Goal: Browse casually

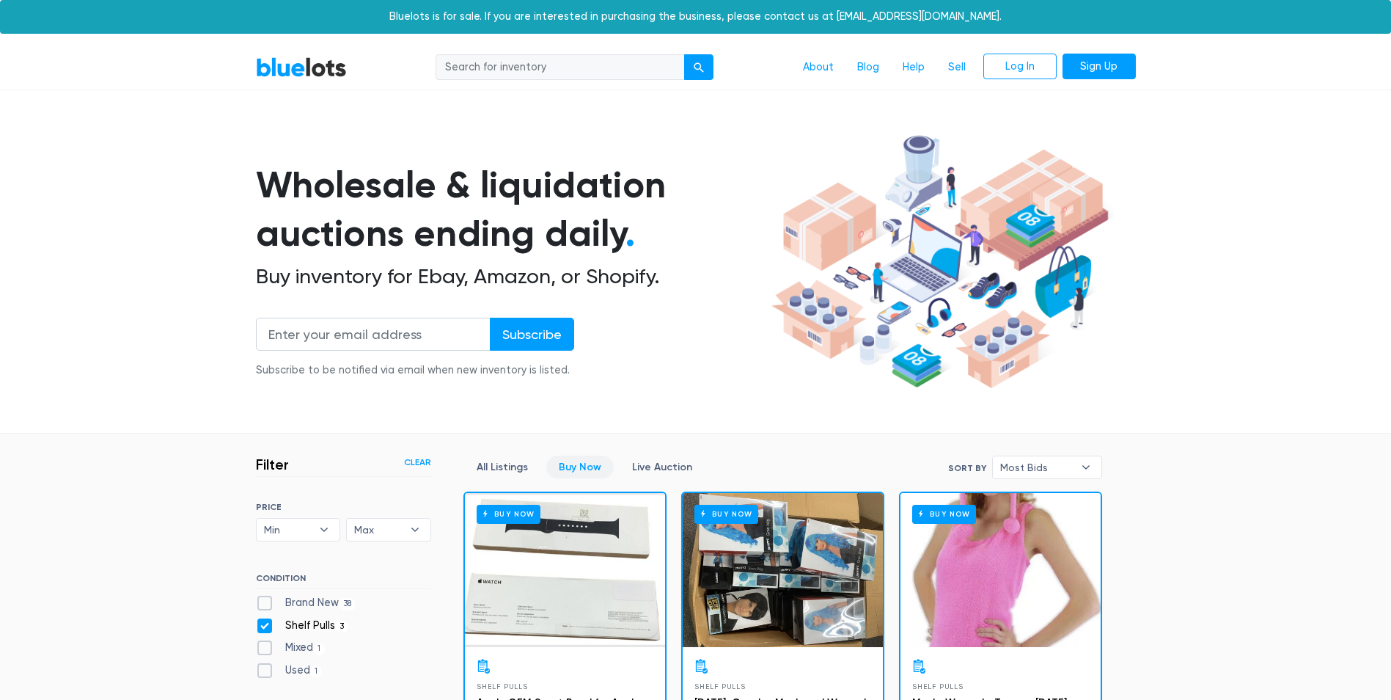
scroll to position [248, 0]
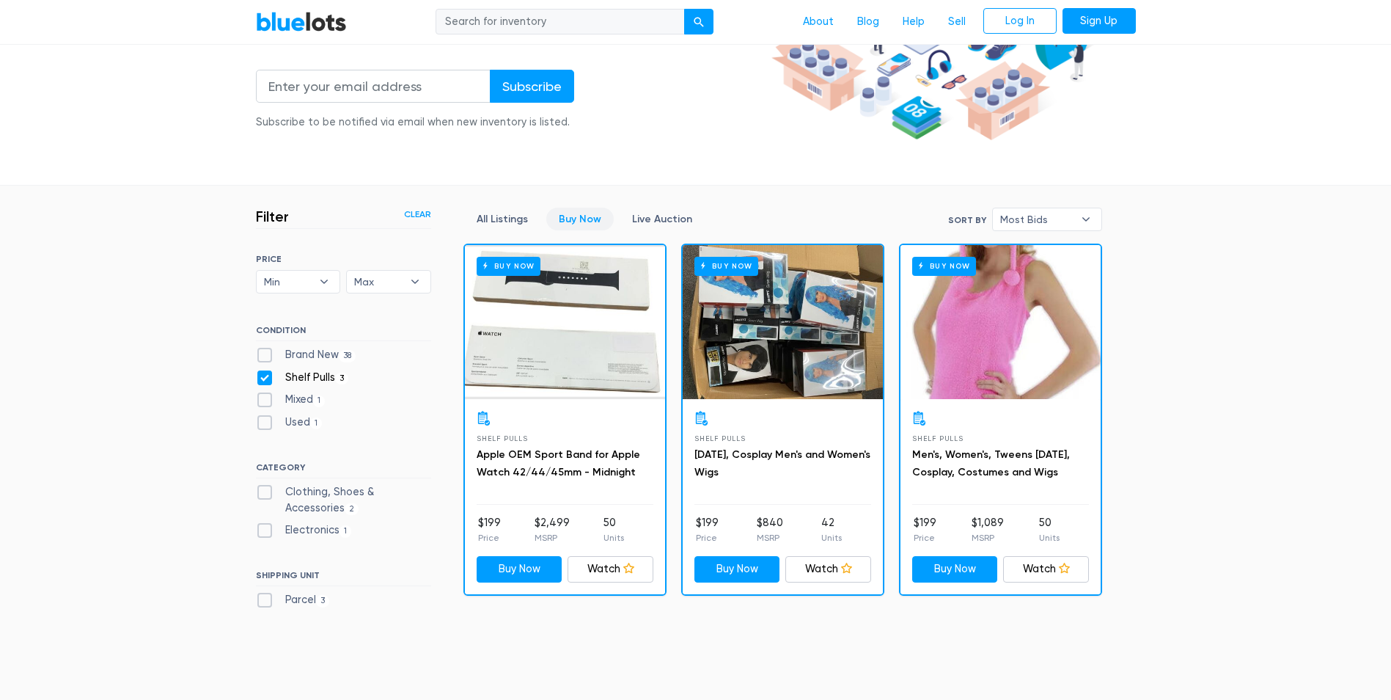
click at [311, 18] on link "BlueLots" at bounding box center [301, 21] width 91 height 21
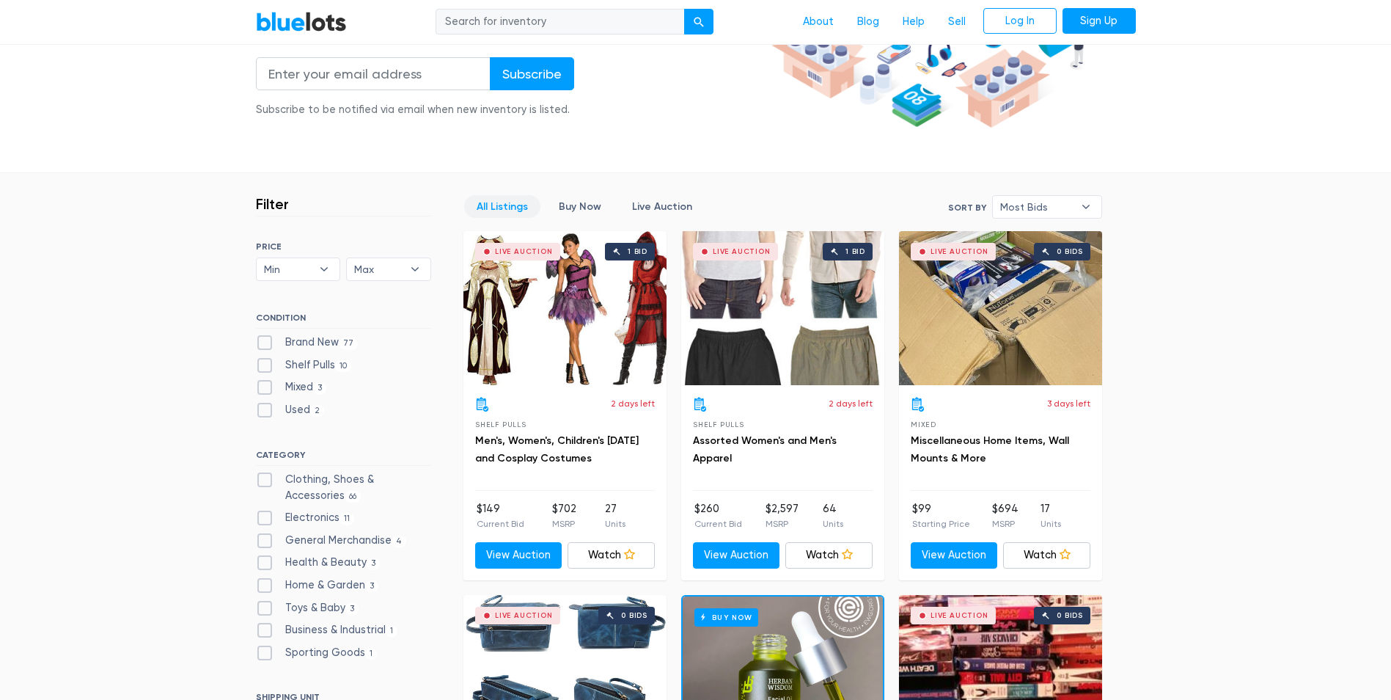
scroll to position [587, 0]
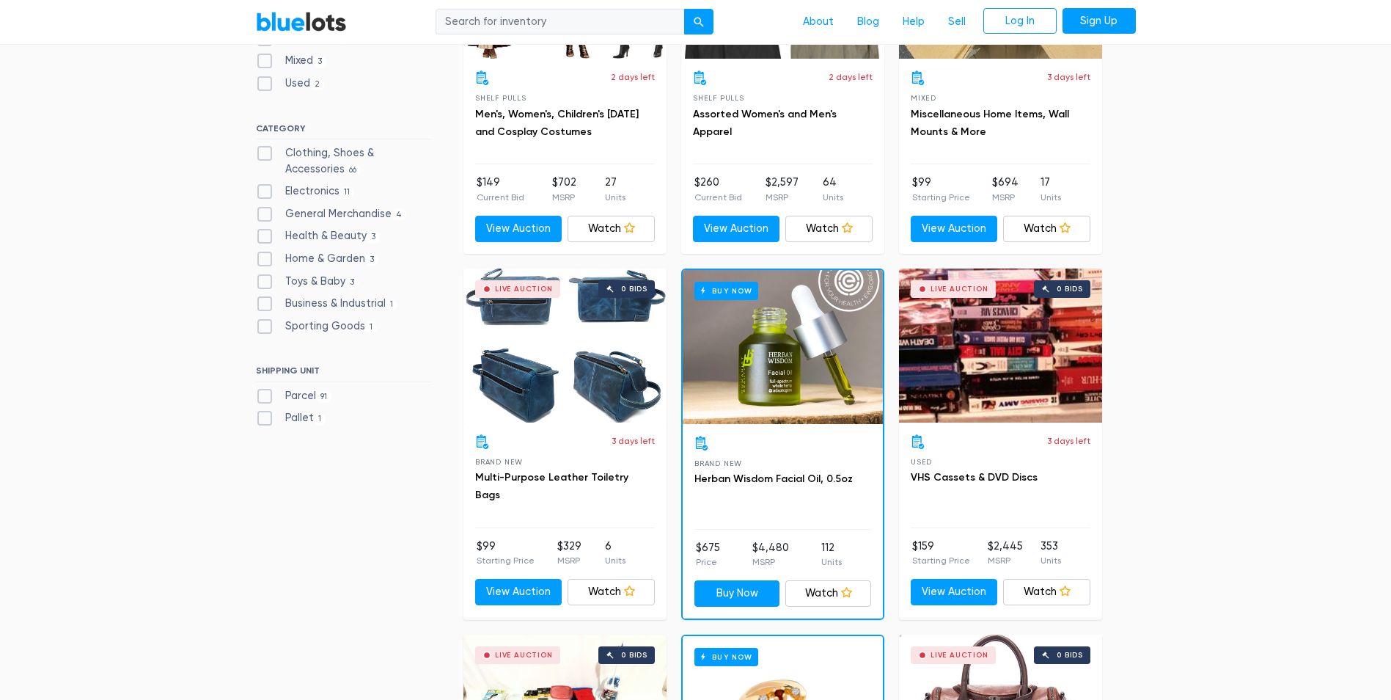
click at [557, 355] on div "Live Auction 0 bids" at bounding box center [564, 345] width 203 height 154
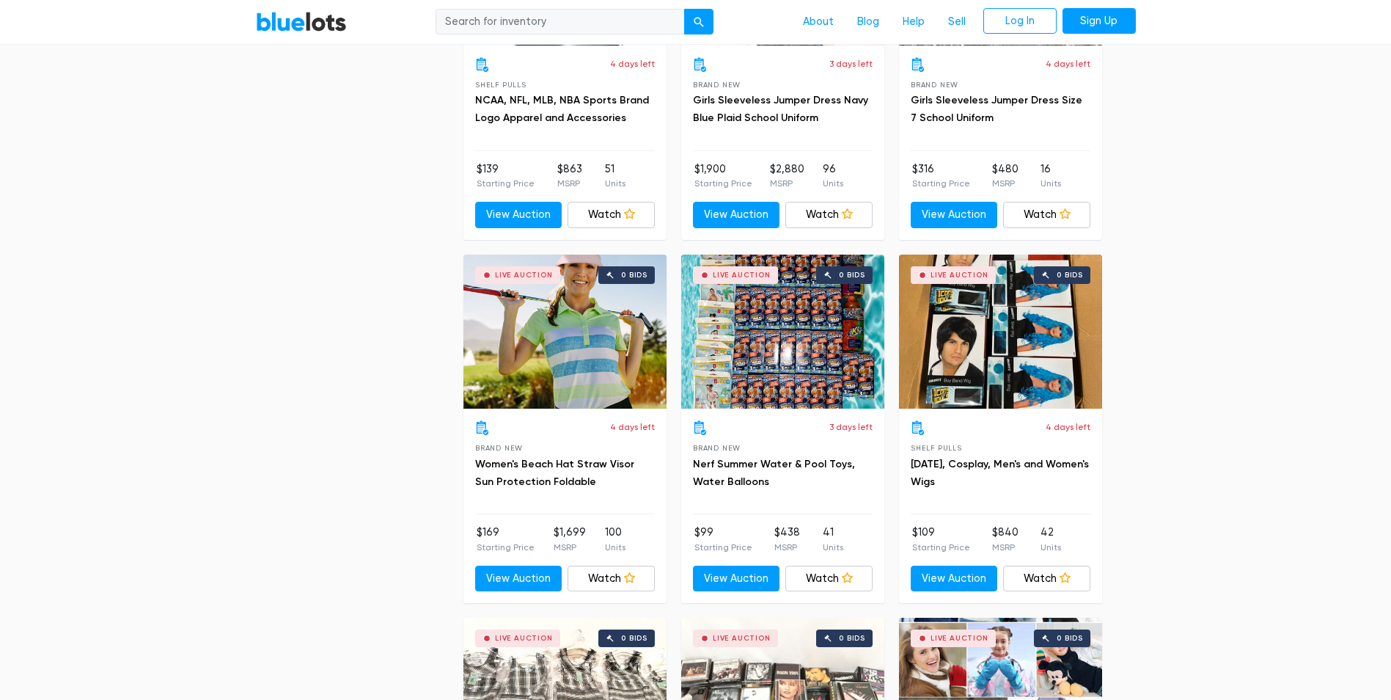
scroll to position [2860, 0]
